Goal: Information Seeking & Learning: Learn about a topic

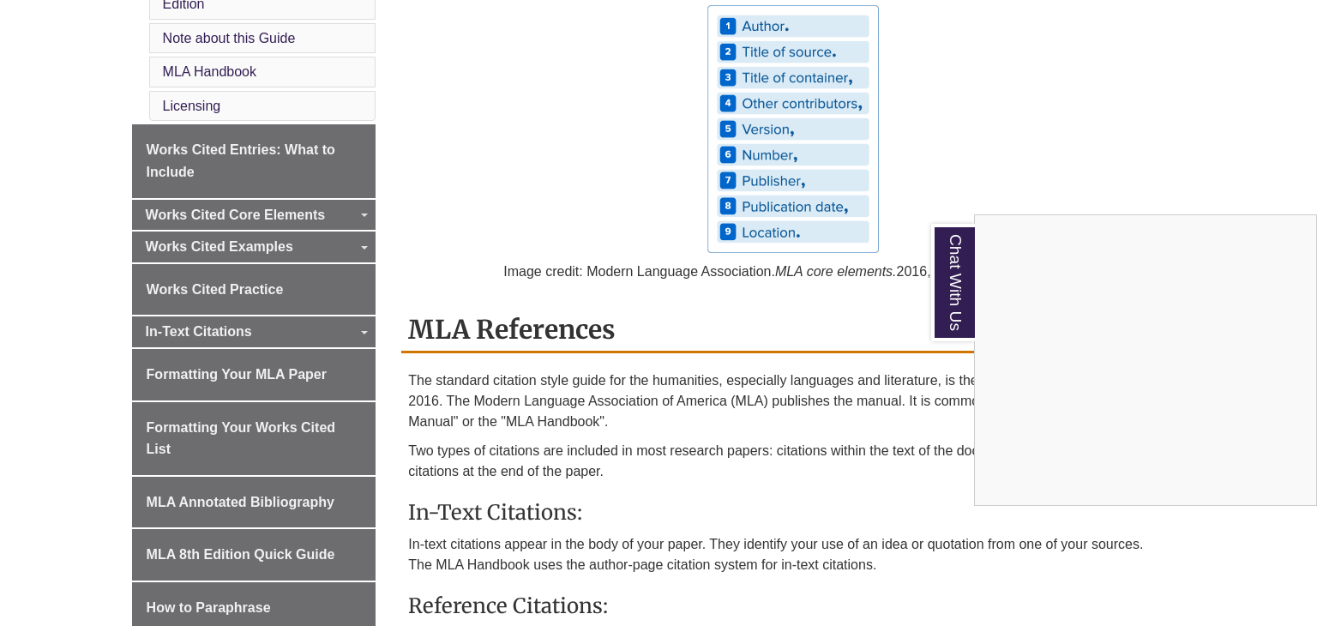
scroll to position [657, 0]
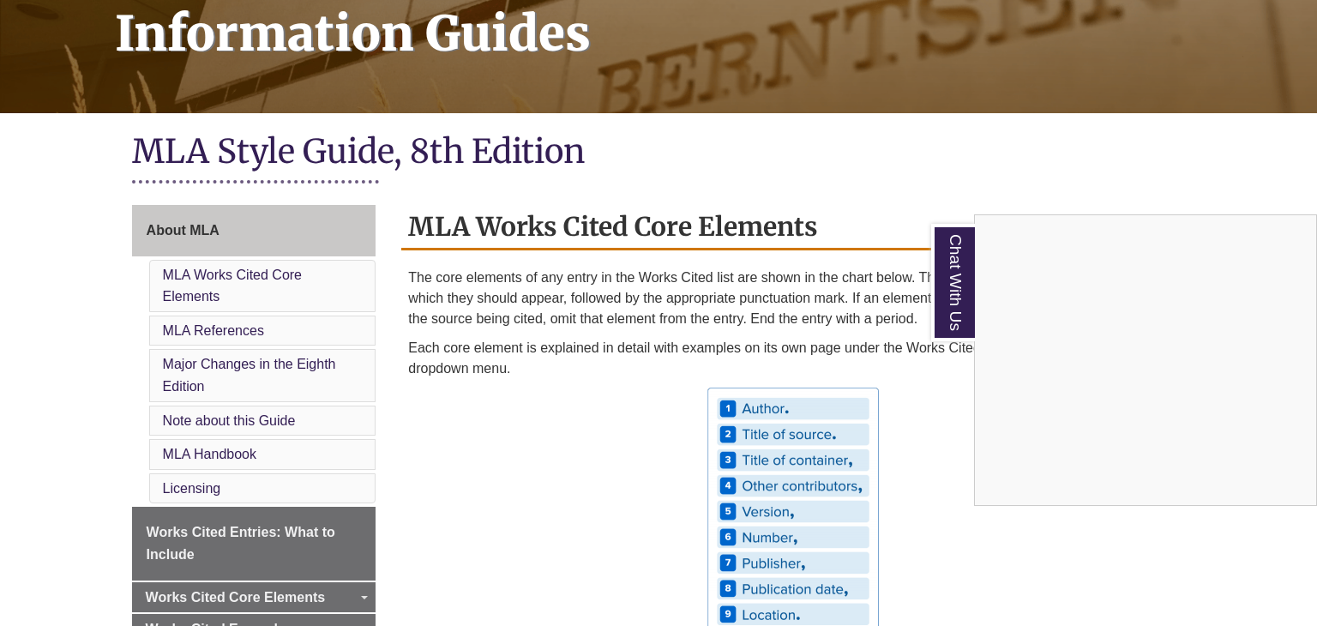
scroll to position [274, 0]
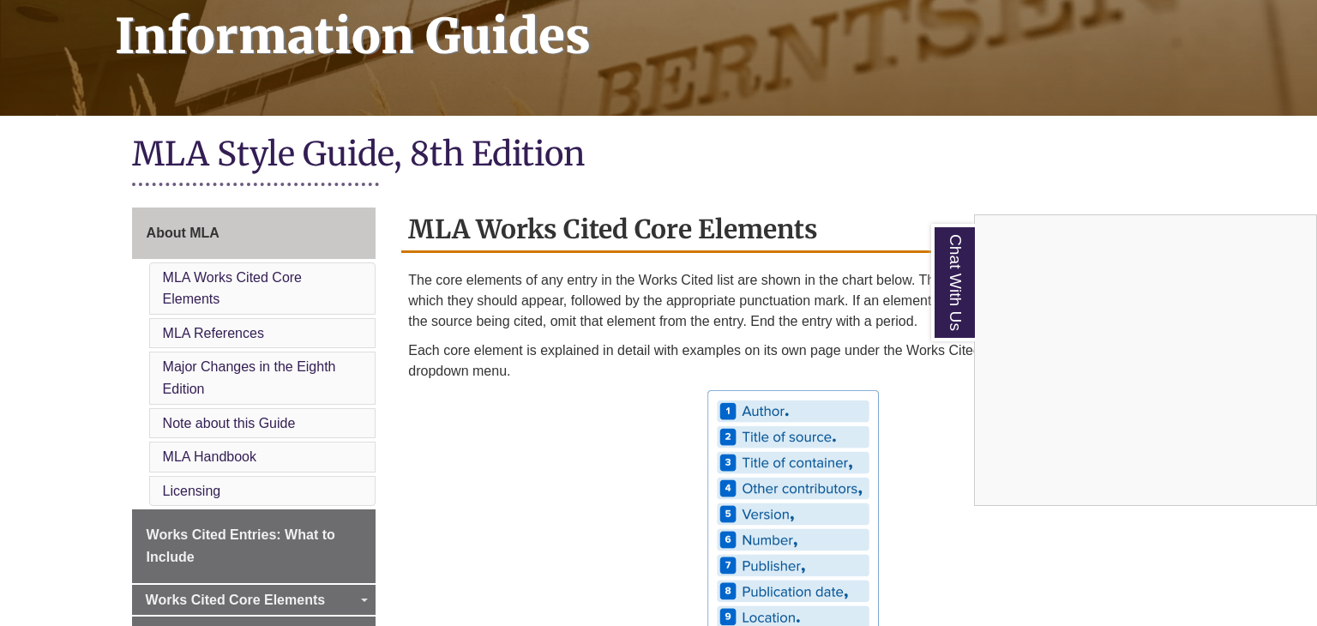
click at [288, 295] on div "Chat With Us" at bounding box center [658, 313] width 1317 height 626
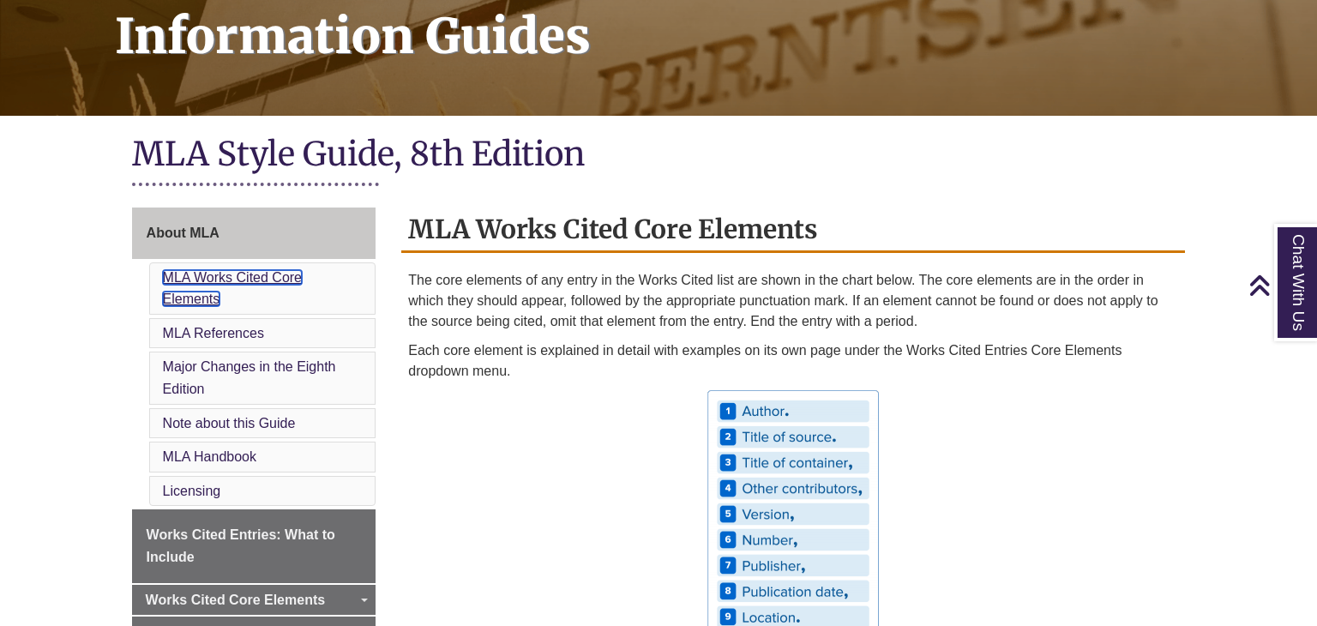
click at [261, 279] on link "MLA Works Cited Core Elements" at bounding box center [232, 288] width 139 height 37
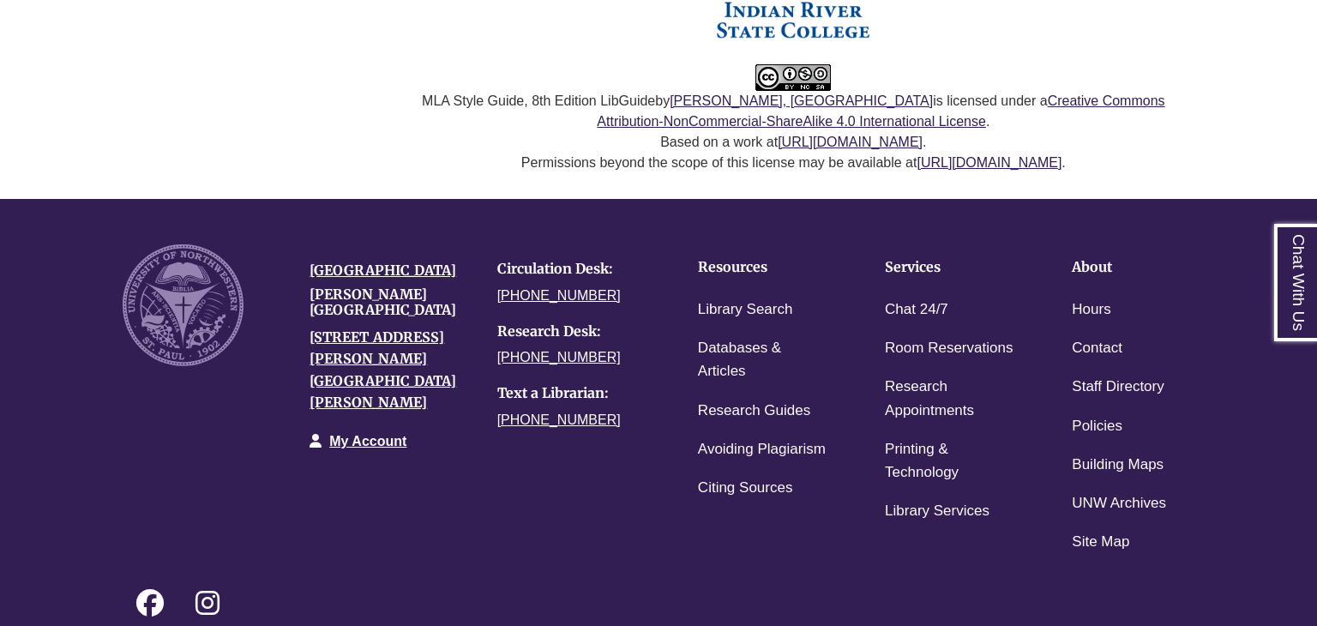
scroll to position [2575, 0]
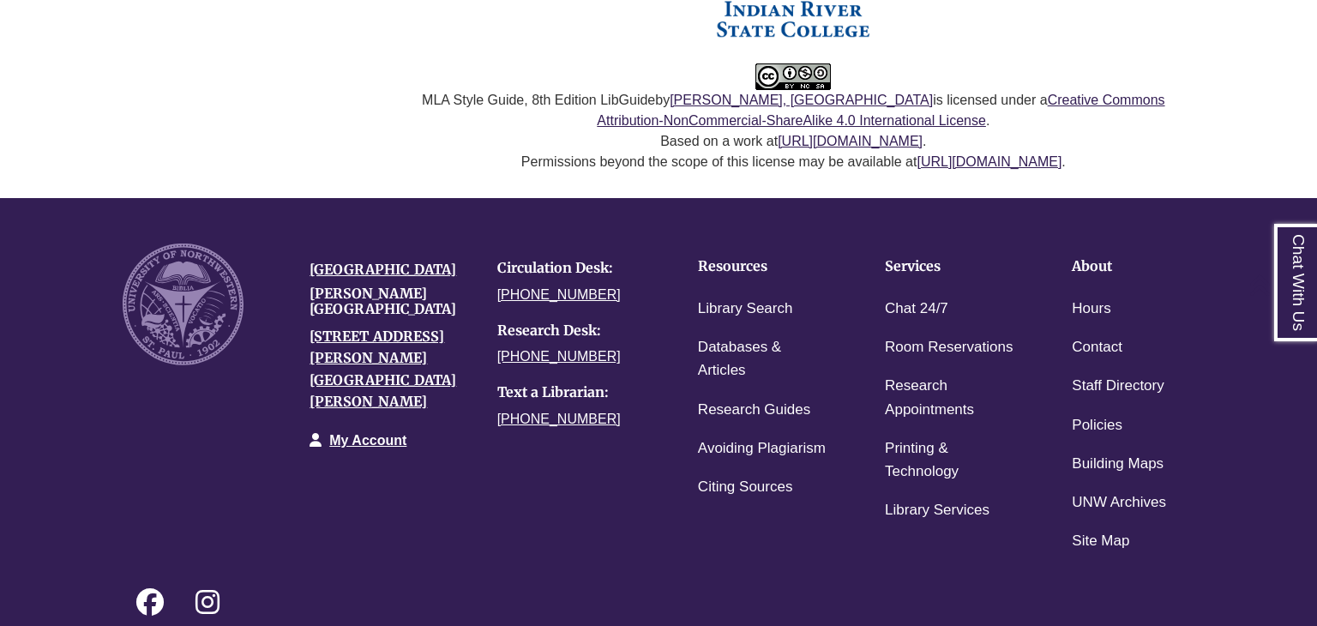
scroll to position [274, 0]
